Goal: Information Seeking & Learning: Learn about a topic

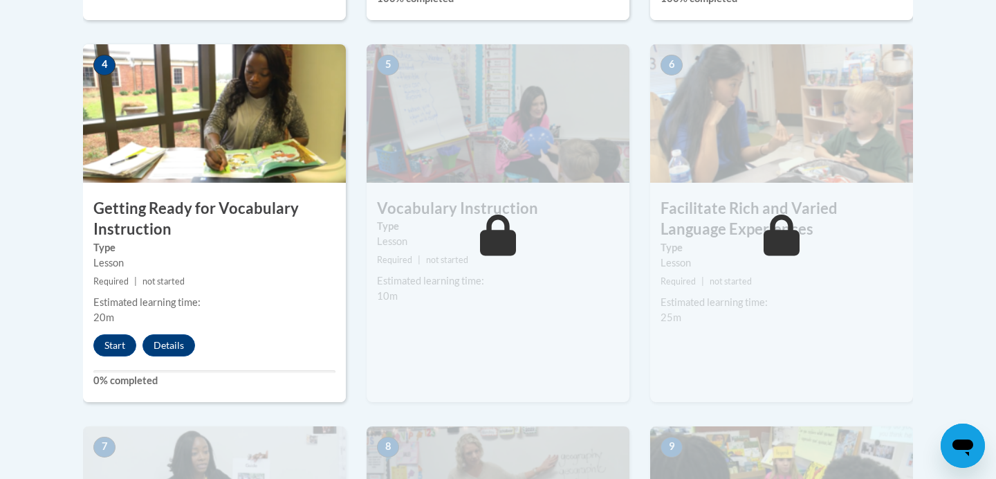
scroll to position [805, 0]
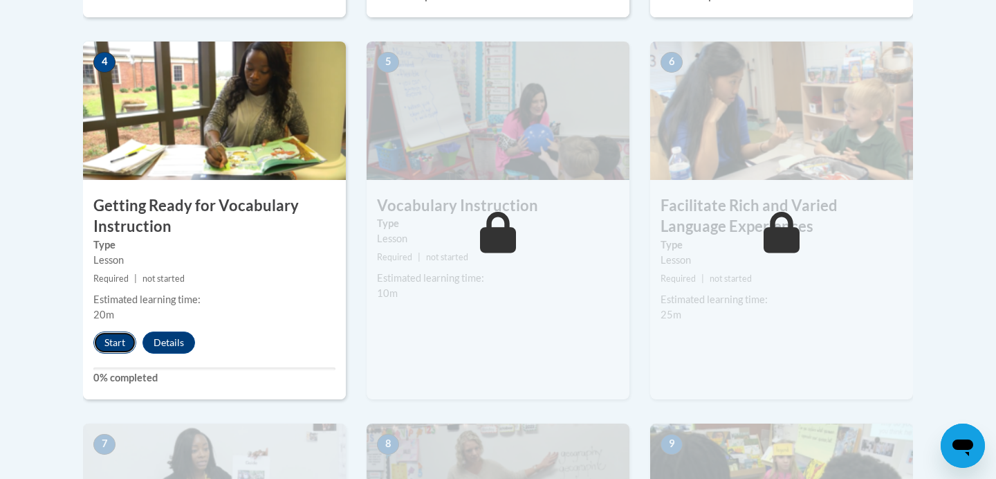
click at [114, 342] on button "Start" at bounding box center [114, 342] width 43 height 22
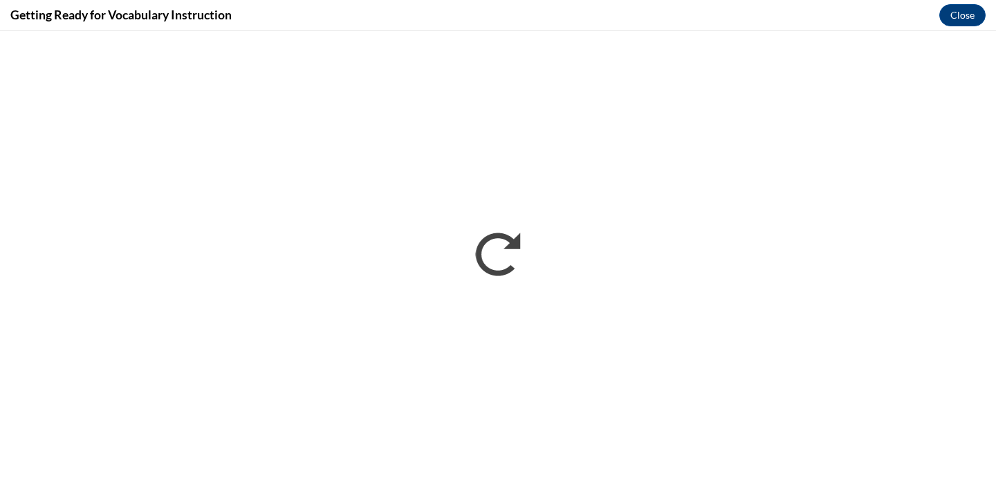
scroll to position [0, 0]
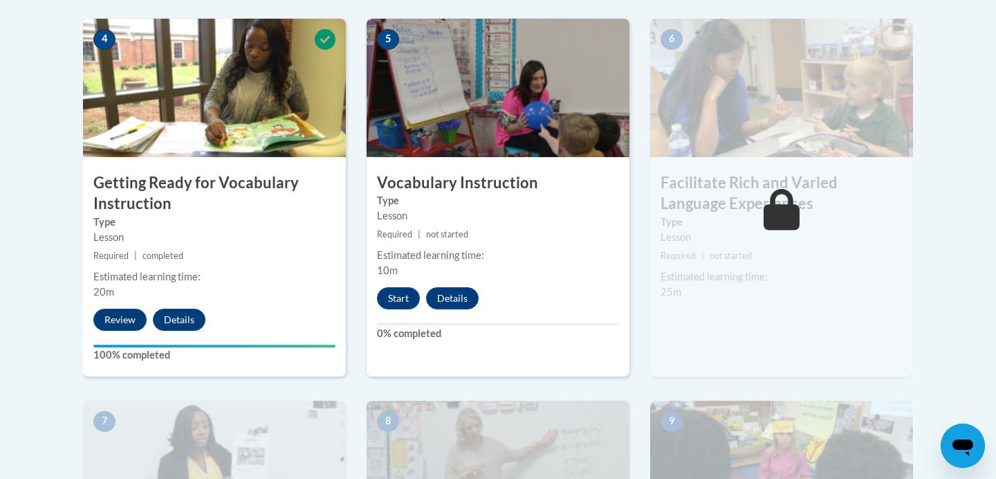
scroll to position [834, 0]
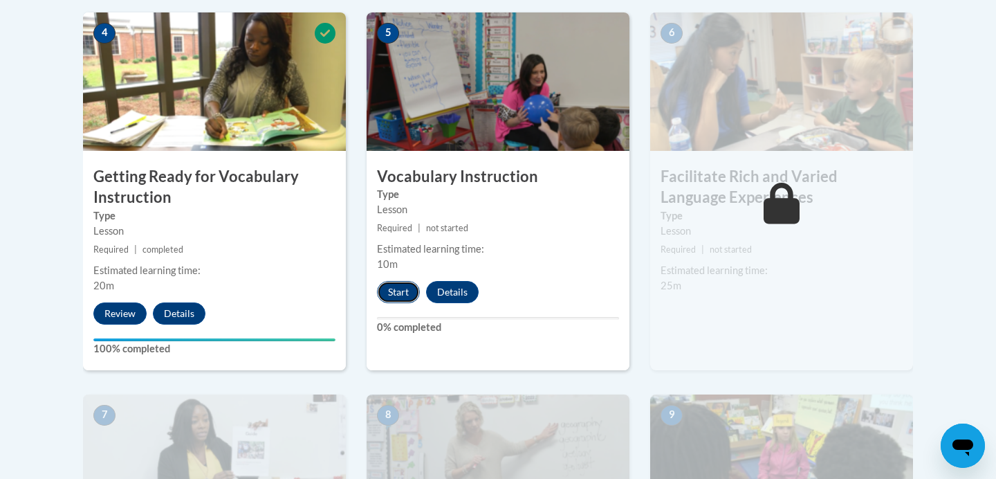
click at [392, 290] on button "Start" at bounding box center [398, 292] width 43 height 22
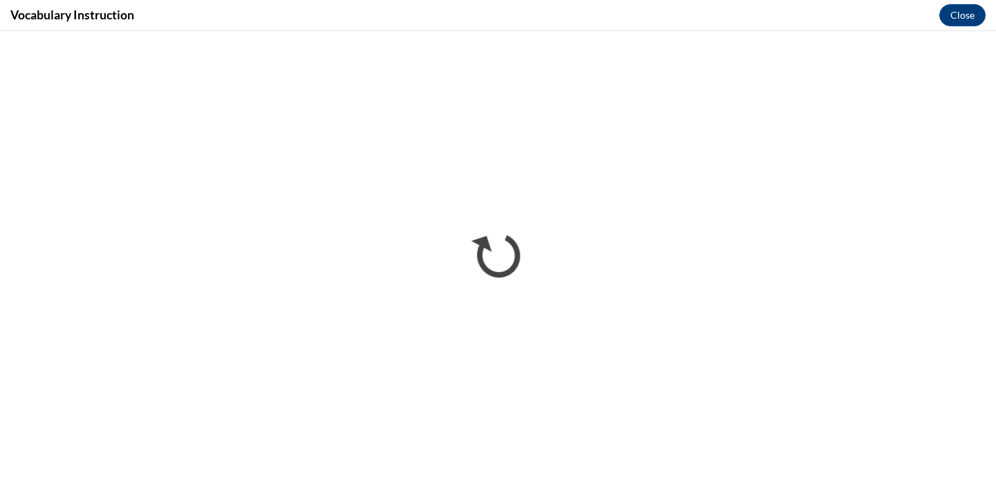
scroll to position [0, 0]
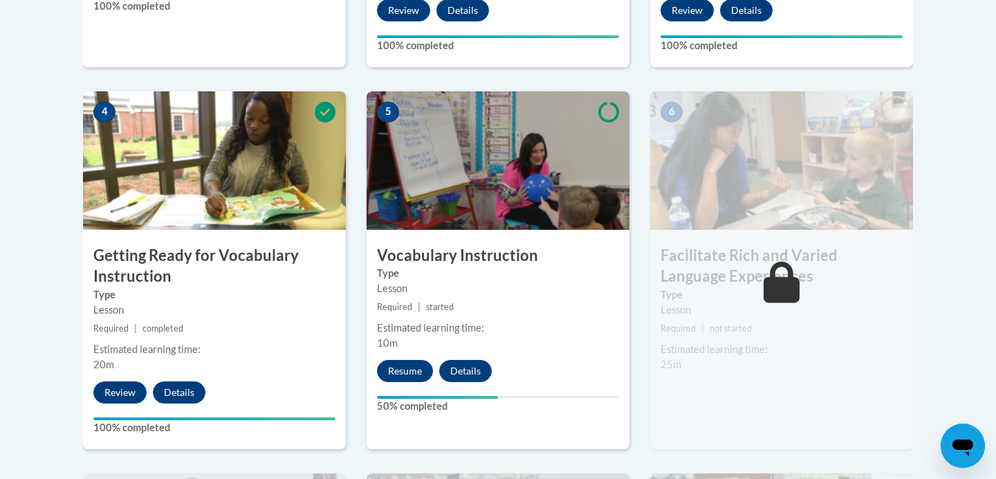
scroll to position [759, 0]
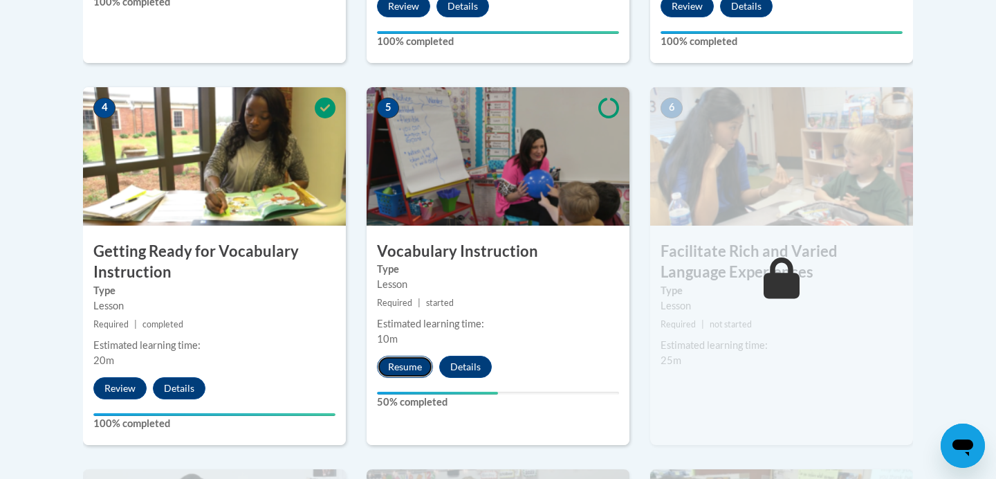
click at [405, 367] on button "Resume" at bounding box center [405, 367] width 56 height 22
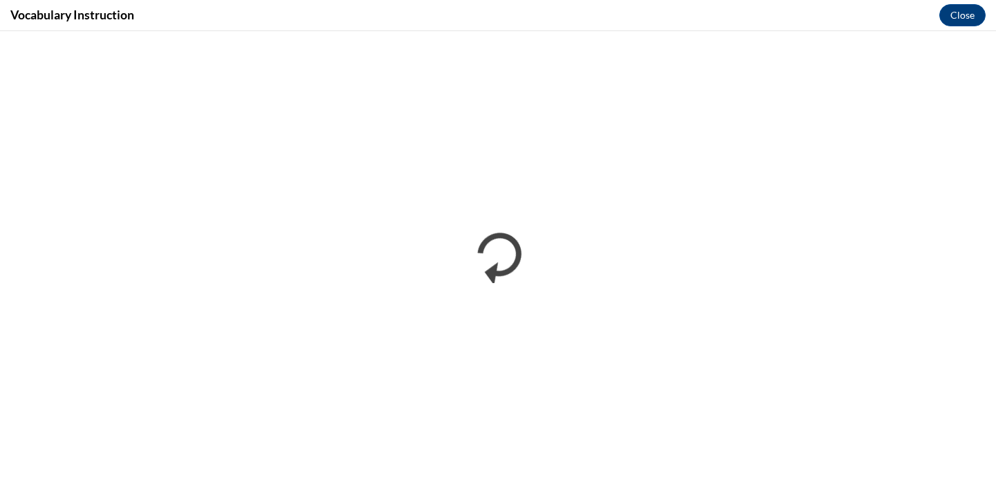
scroll to position [0, 0]
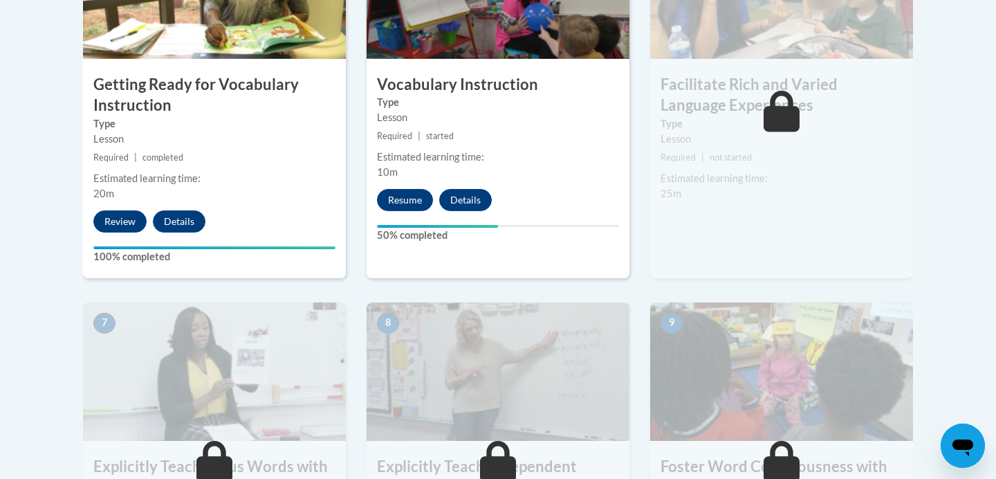
scroll to position [856, 0]
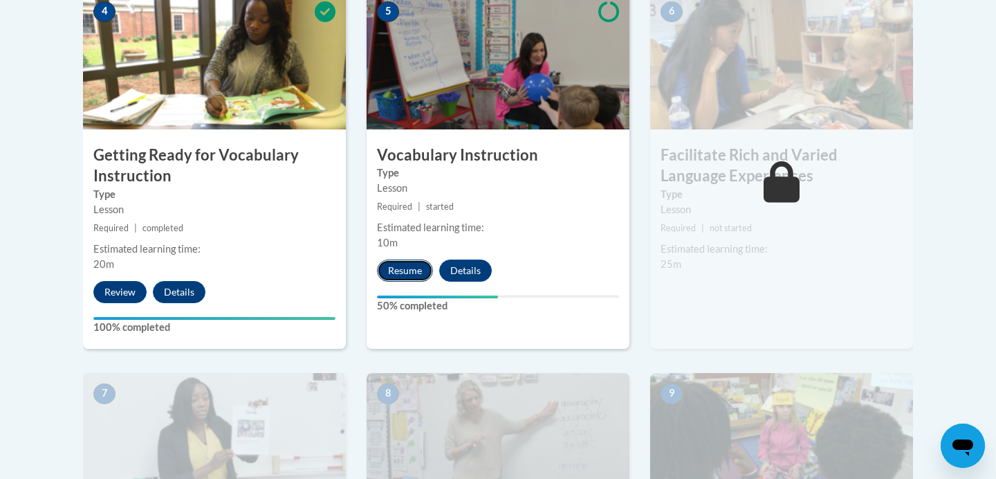
click at [405, 273] on button "Resume" at bounding box center [405, 270] width 56 height 22
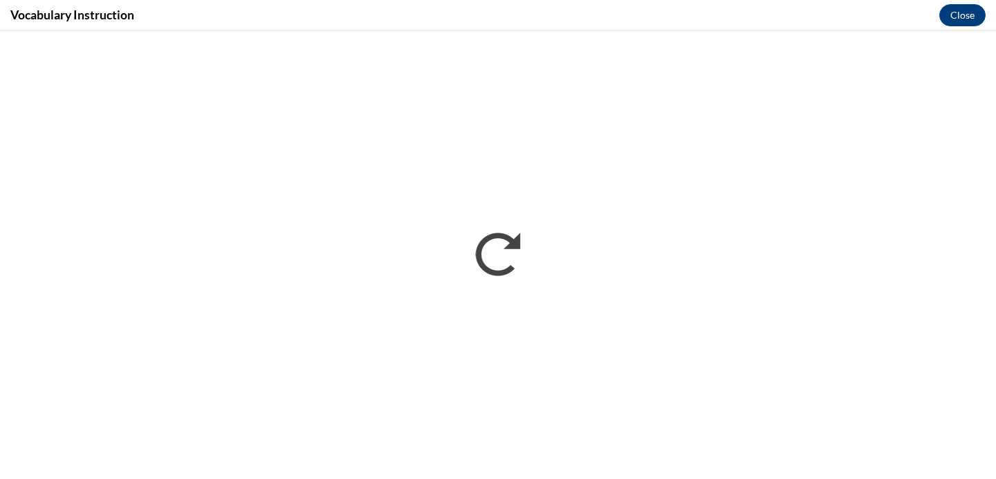
scroll to position [0, 0]
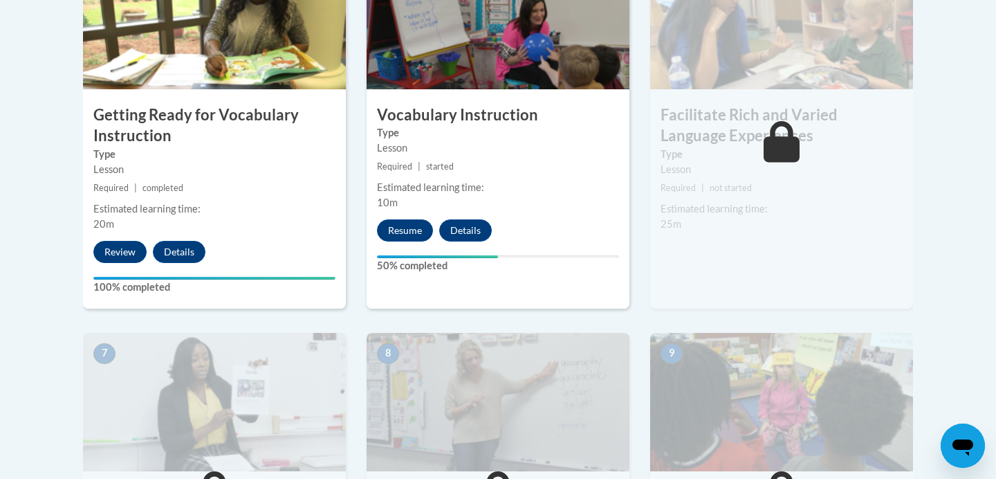
scroll to position [887, 0]
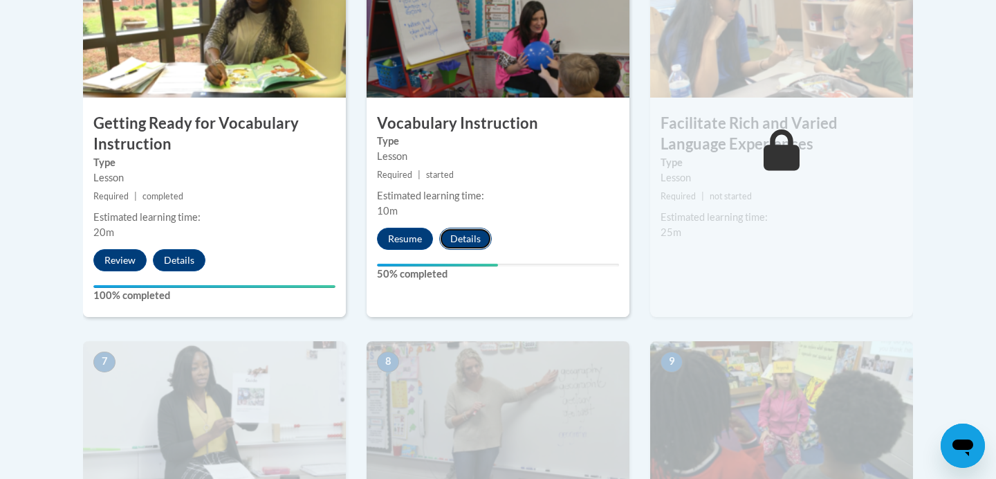
click at [472, 241] on button "Details" at bounding box center [465, 239] width 53 height 22
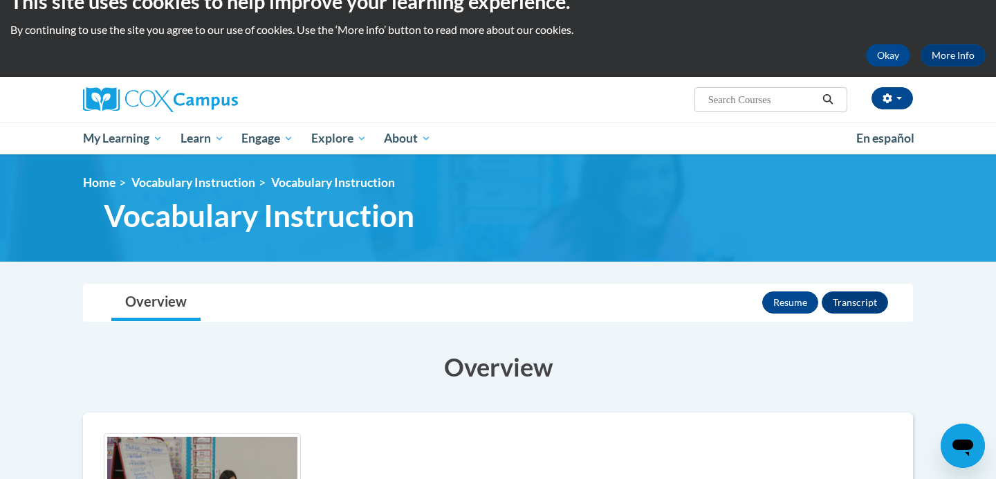
scroll to position [107, 0]
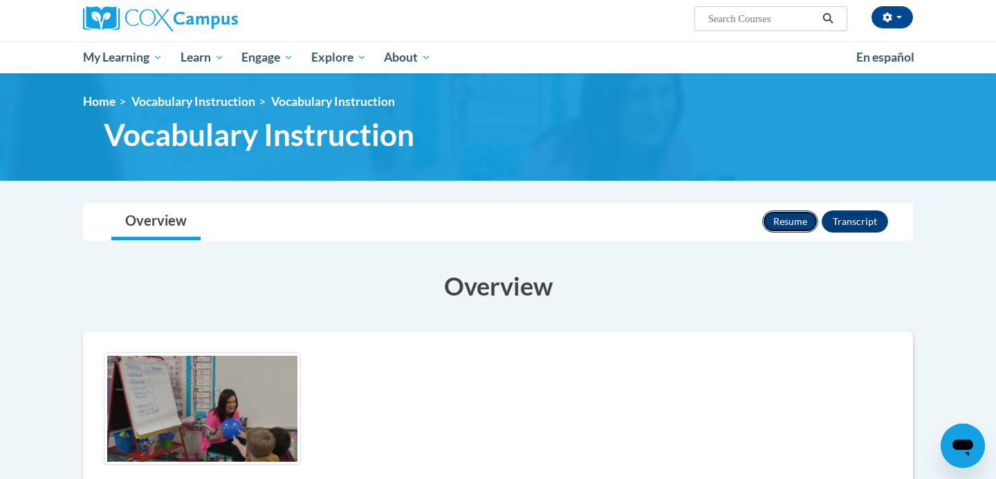
click at [787, 221] on button "Resume" at bounding box center [790, 221] width 56 height 22
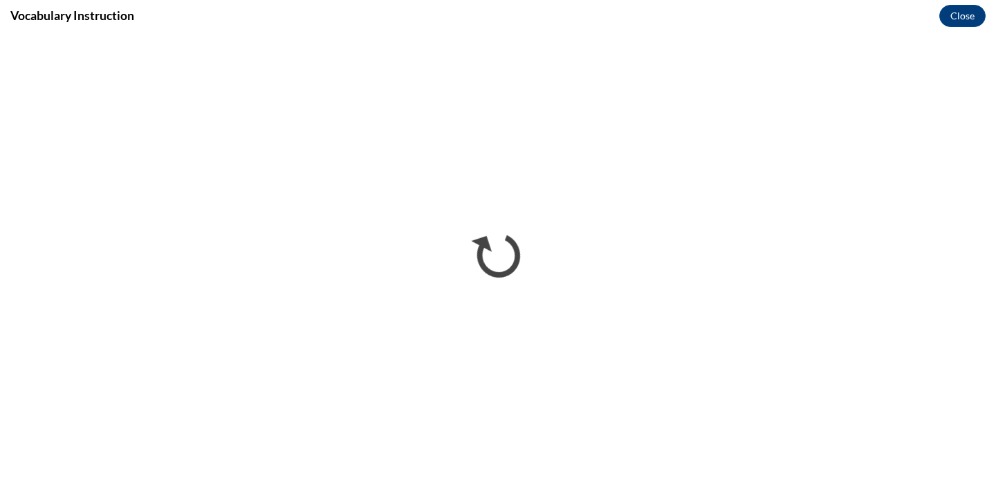
scroll to position [0, 0]
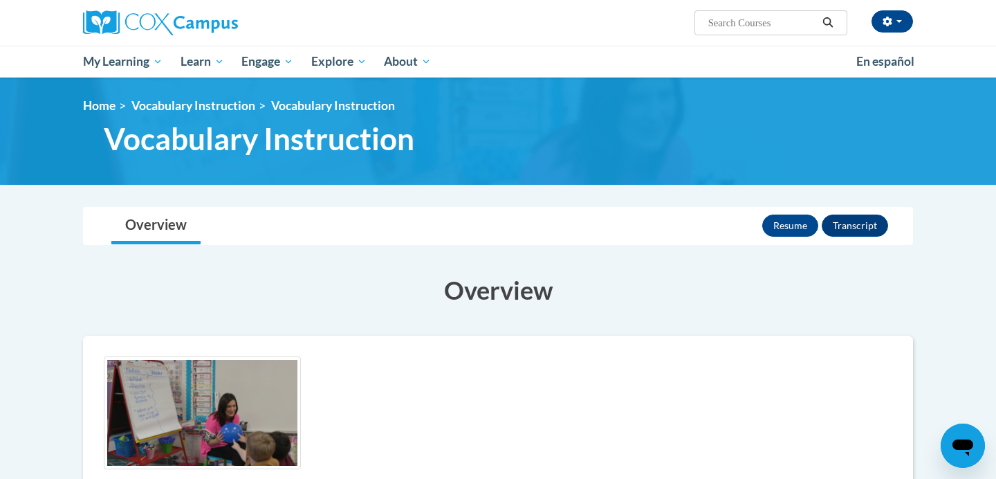
scroll to position [104, 0]
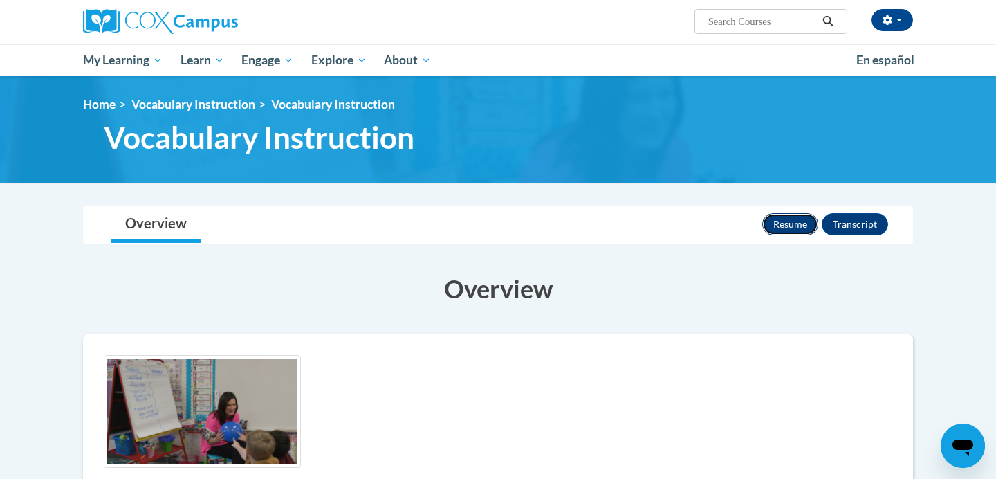
click at [786, 226] on button "Resume" at bounding box center [790, 224] width 56 height 22
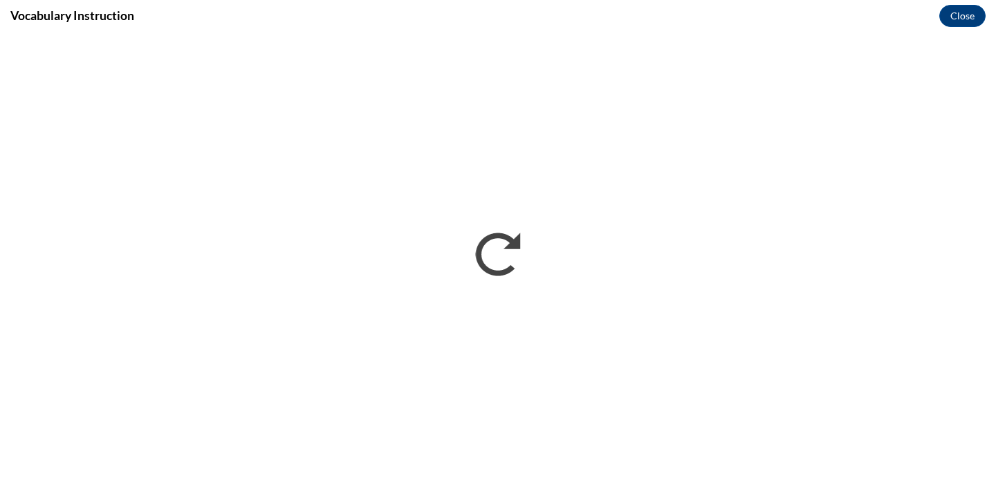
scroll to position [0, 0]
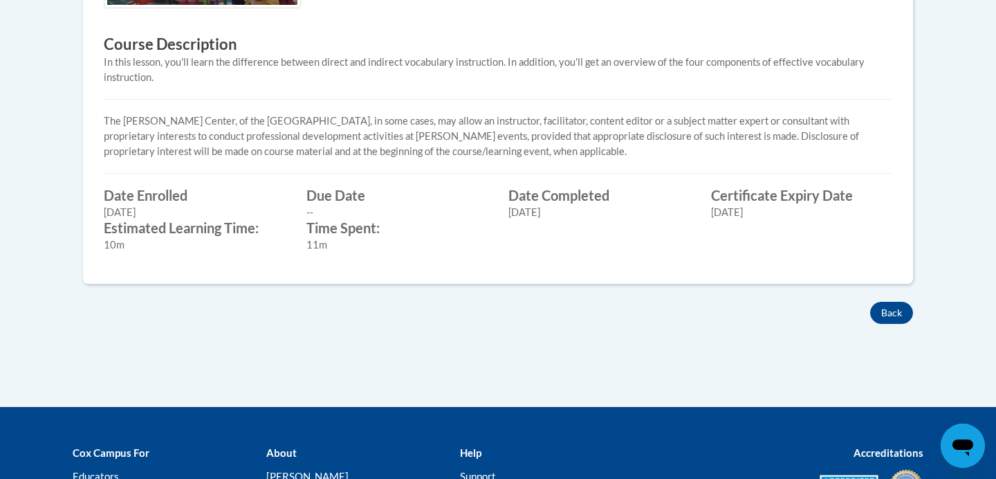
scroll to position [573, 0]
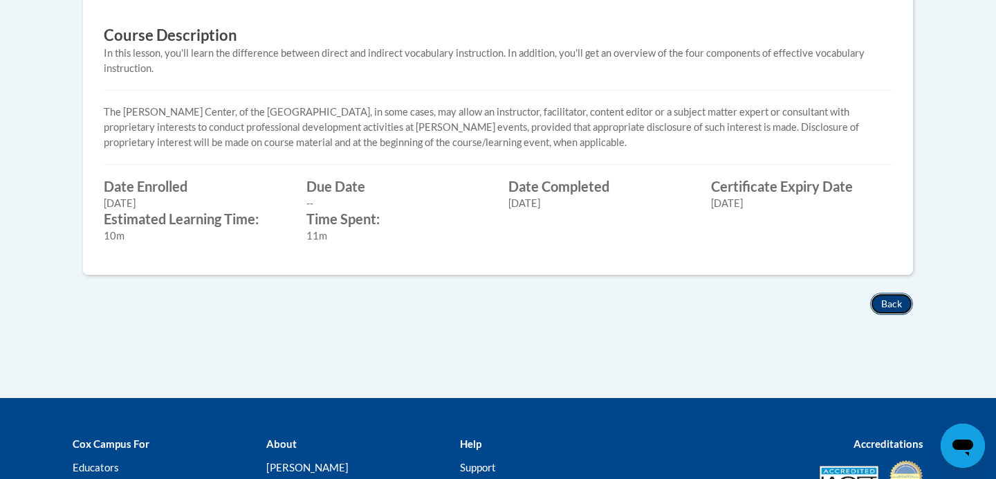
click at [878, 304] on button "Back" at bounding box center [891, 304] width 43 height 22
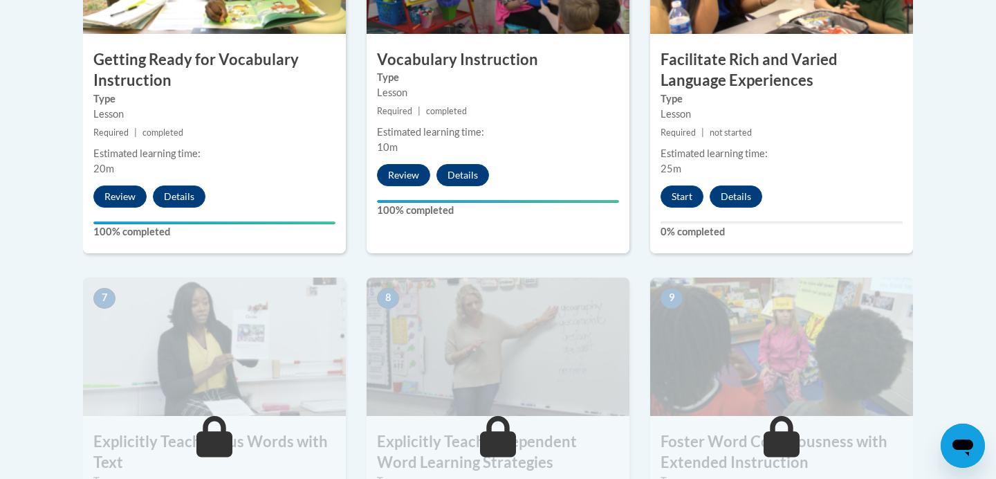
scroll to position [945, 0]
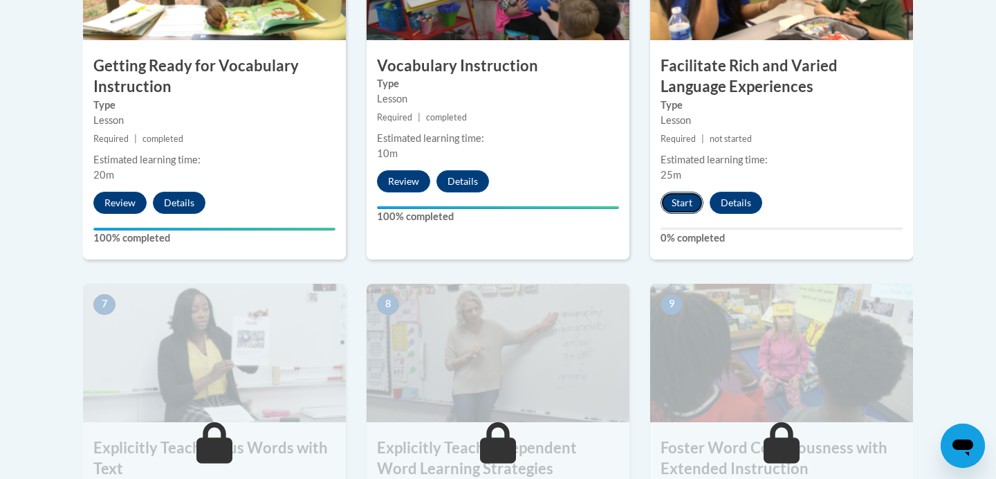
click at [680, 204] on button "Start" at bounding box center [682, 203] width 43 height 22
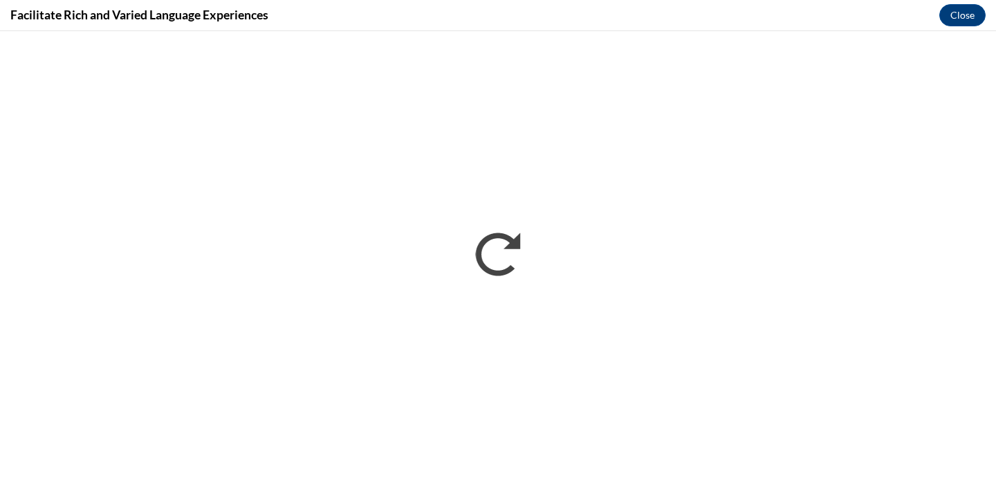
scroll to position [0, 0]
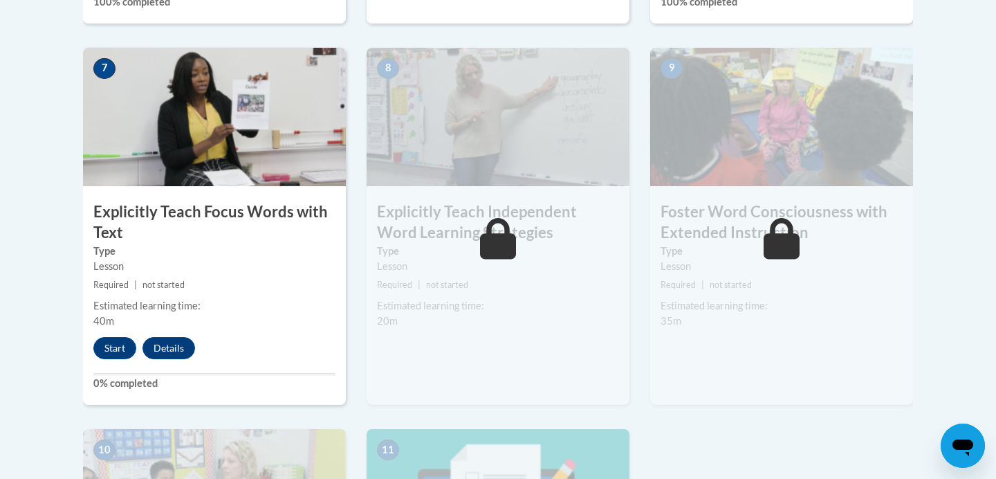
scroll to position [1172, 0]
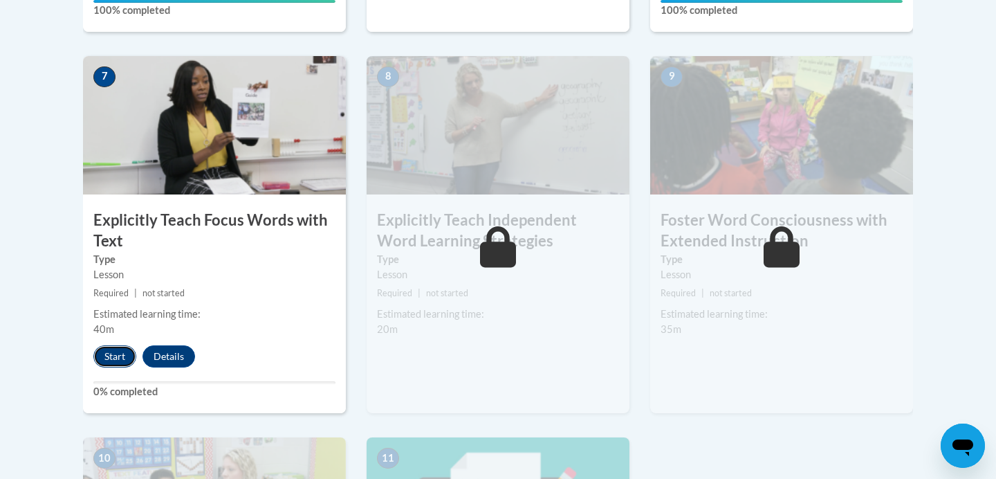
click at [119, 358] on button "Start" at bounding box center [114, 356] width 43 height 22
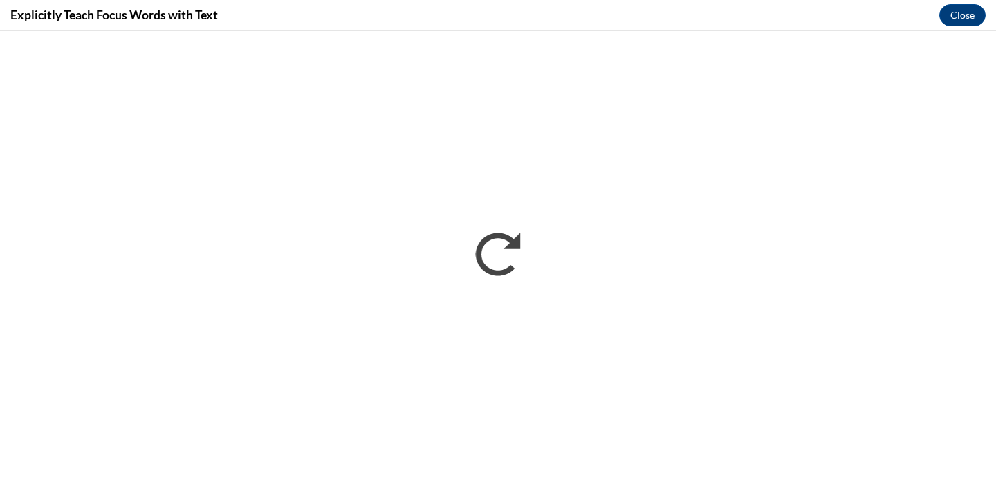
scroll to position [0, 0]
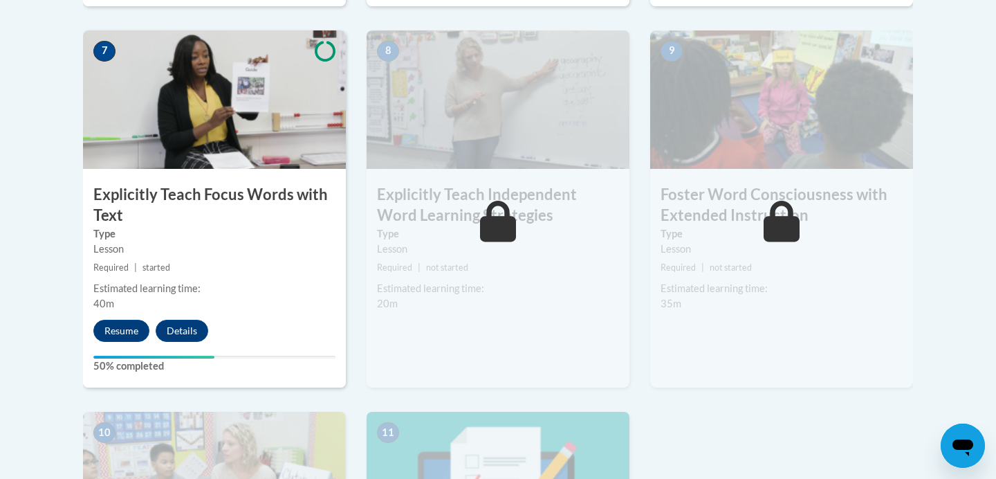
scroll to position [1222, 0]
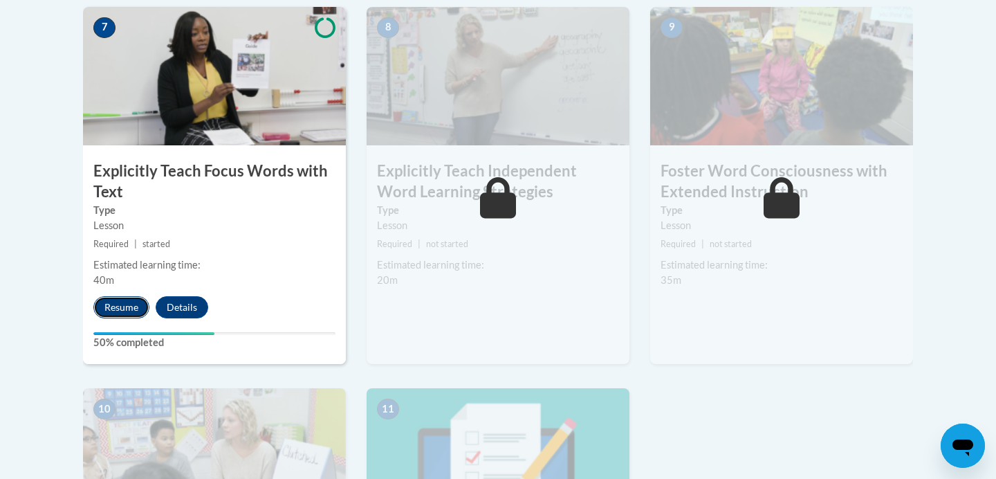
click at [125, 309] on button "Resume" at bounding box center [121, 307] width 56 height 22
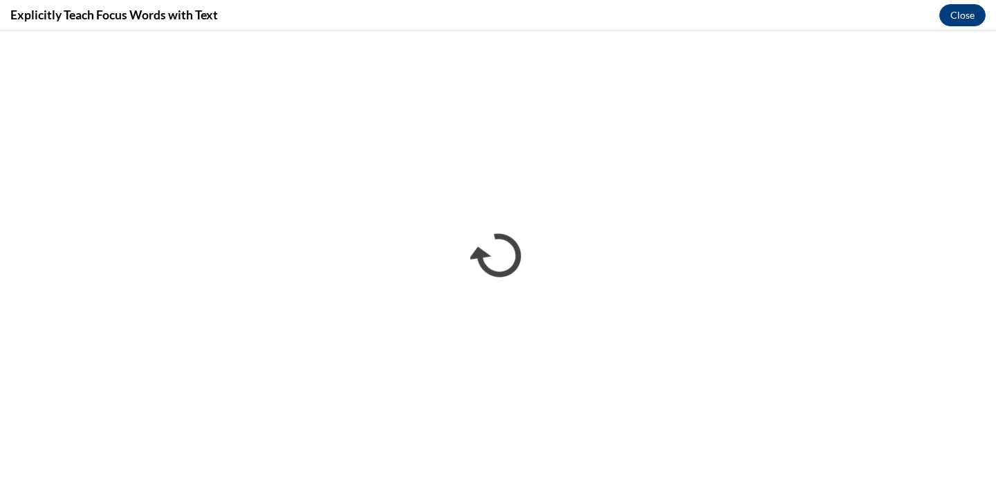
scroll to position [0, 0]
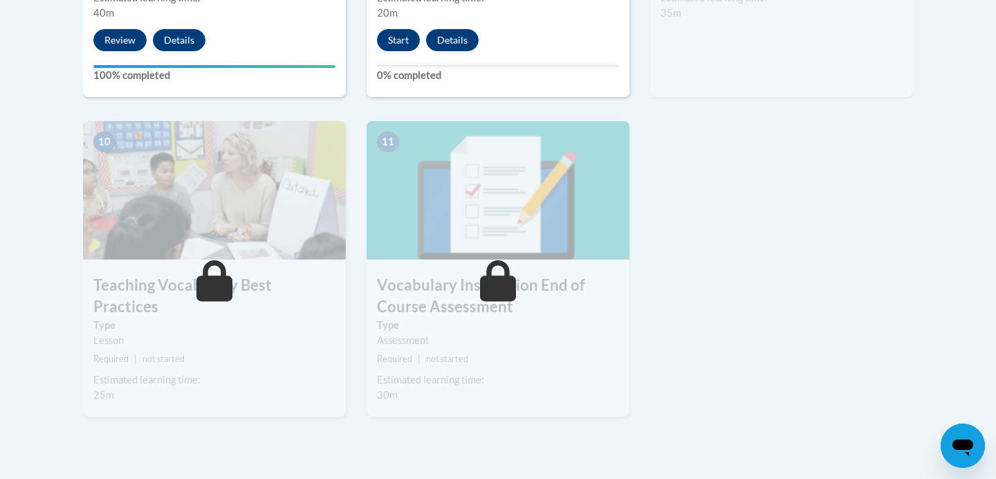
scroll to position [1489, 0]
